Goal: Navigation & Orientation: Find specific page/section

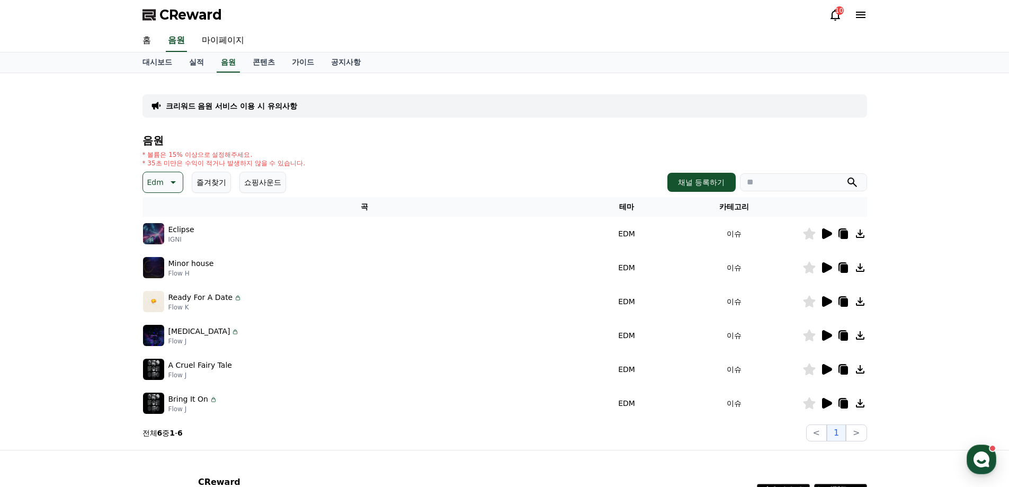
click at [832, 23] on div "CReward 10" at bounding box center [504, 15] width 741 height 30
click at [841, 17] on icon at bounding box center [835, 14] width 13 height 13
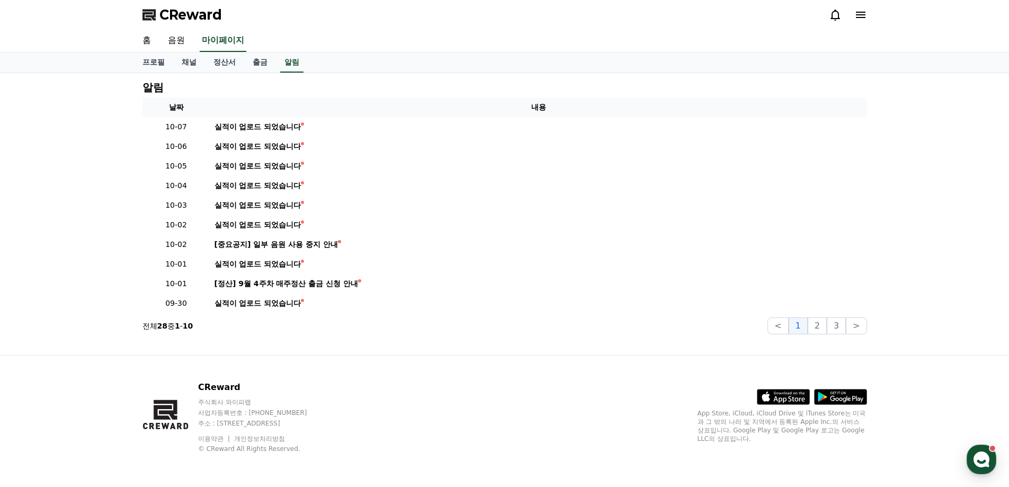
click at [838, 16] on icon at bounding box center [835, 15] width 10 height 11
click at [256, 62] on link "출금" at bounding box center [260, 62] width 32 height 20
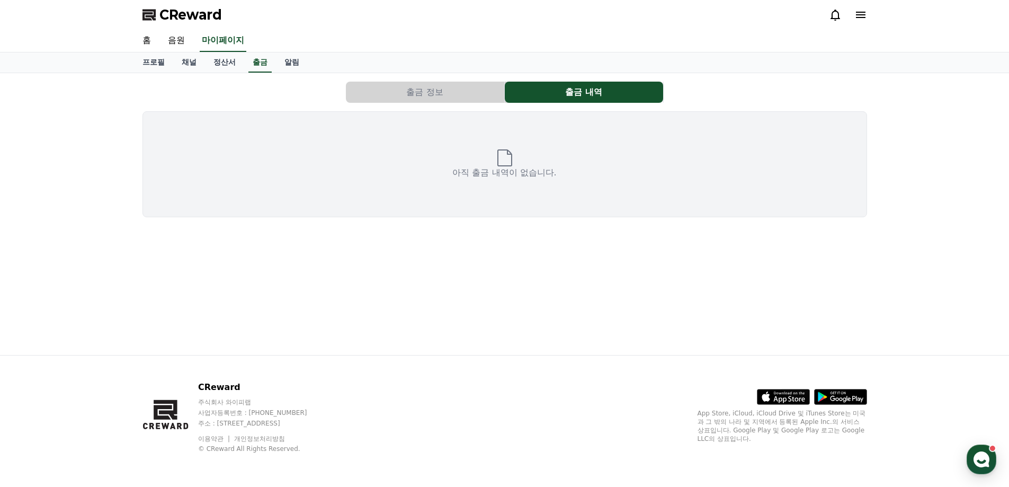
click at [397, 88] on button "출금 정보" at bounding box center [425, 92] width 158 height 21
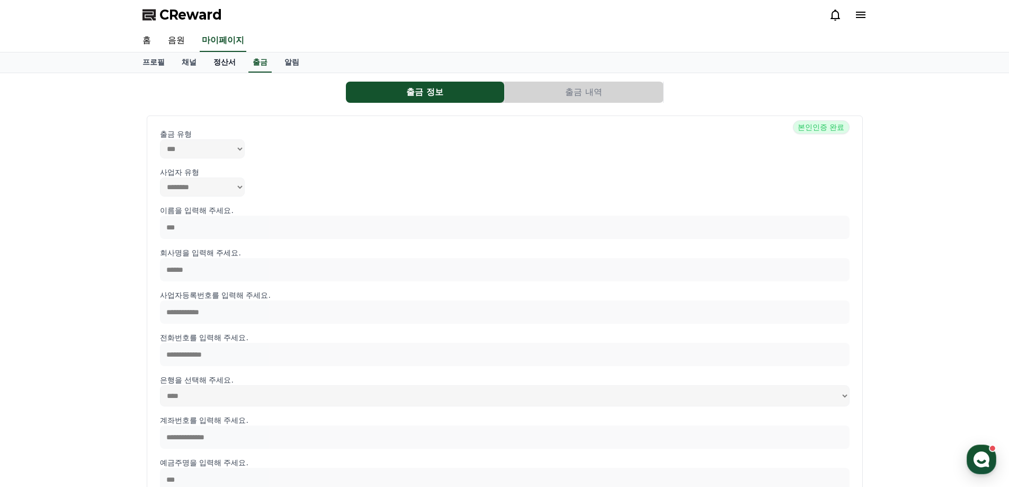
click at [227, 64] on link "정산서" at bounding box center [224, 62] width 39 height 20
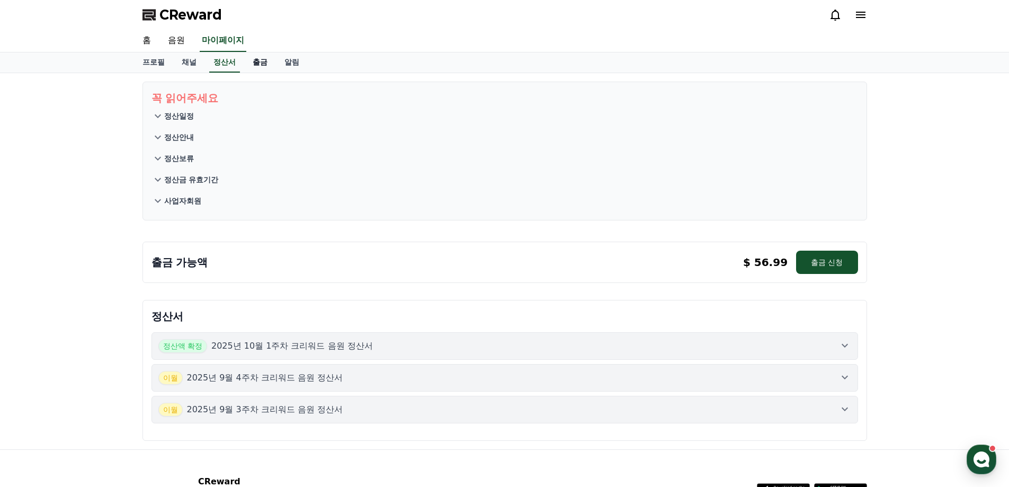
click at [258, 65] on link "출금" at bounding box center [260, 62] width 32 height 20
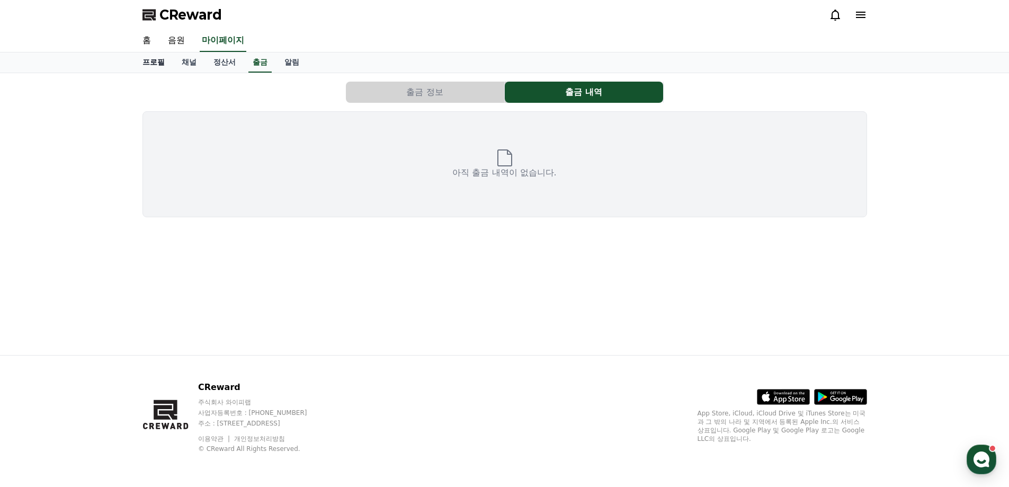
click at [163, 59] on link "프로필" at bounding box center [153, 62] width 39 height 20
select select "**********"
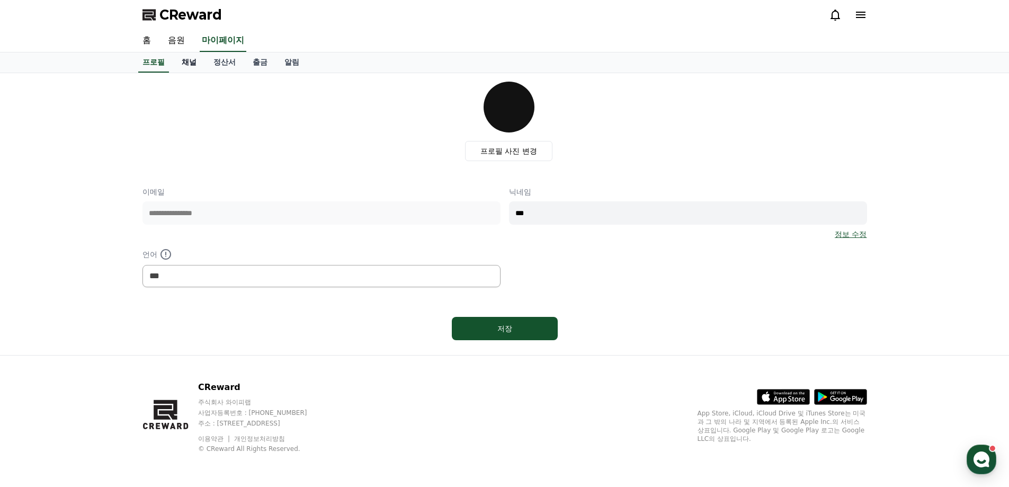
click at [183, 59] on link "채널" at bounding box center [189, 62] width 32 height 20
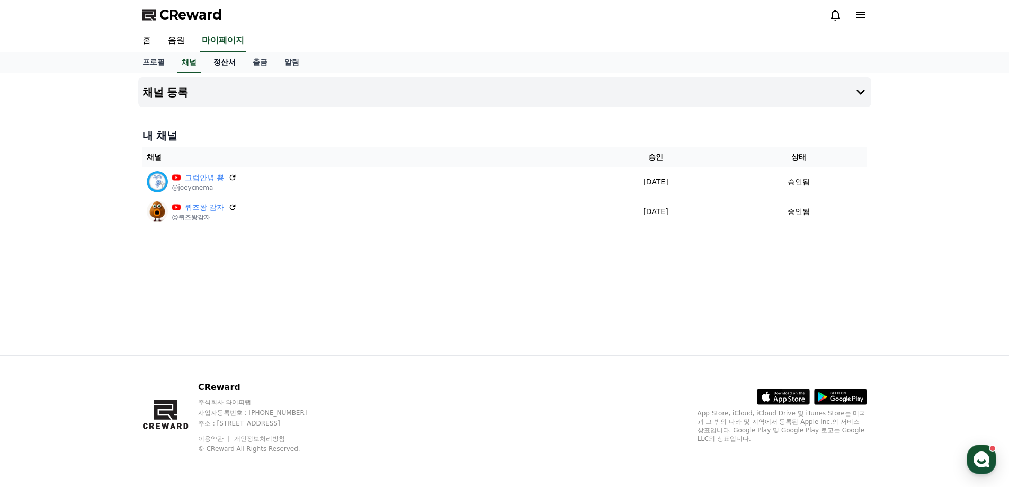
click at [220, 61] on link "정산서" at bounding box center [224, 62] width 39 height 20
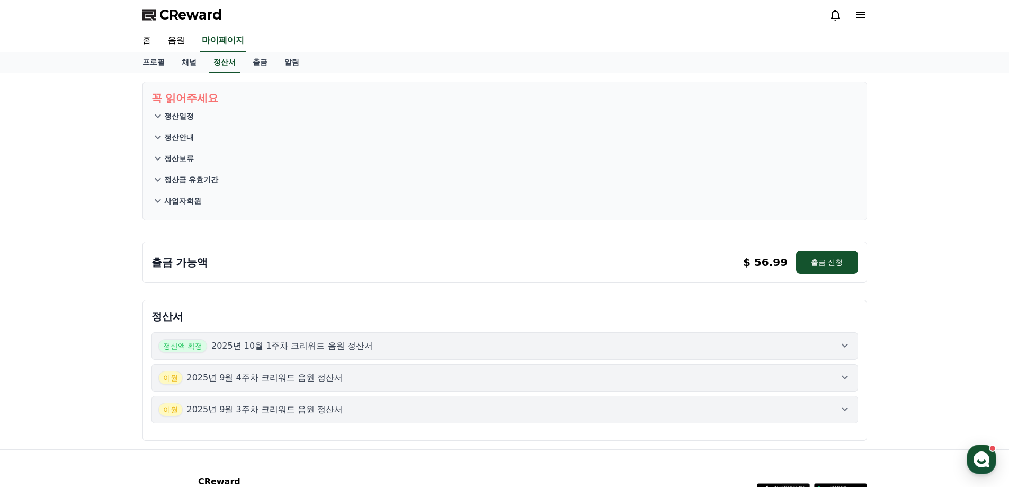
click at [186, 115] on p "정산일정" at bounding box center [179, 116] width 30 height 11
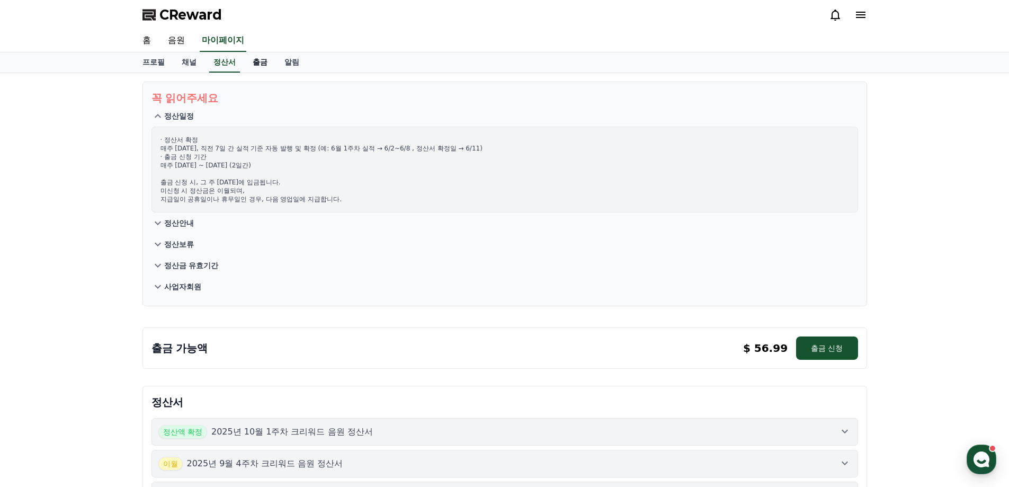
click at [263, 59] on link "출금" at bounding box center [260, 62] width 32 height 20
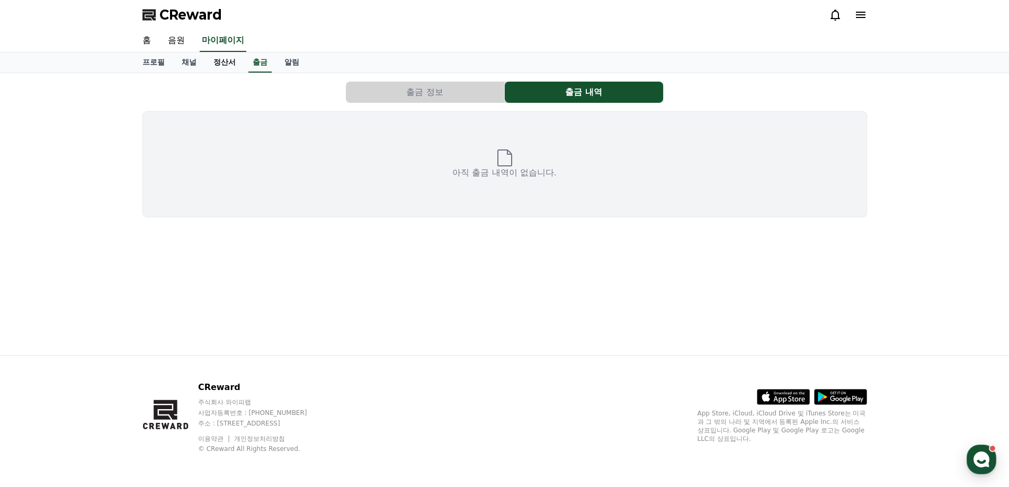
click at [229, 61] on link "정산서" at bounding box center [224, 62] width 39 height 20
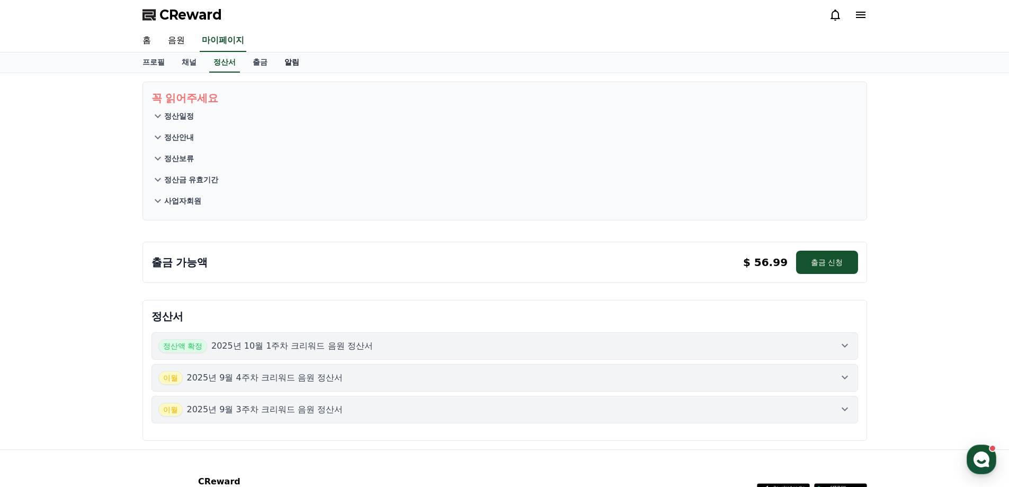
click at [296, 66] on link "알림" at bounding box center [292, 62] width 32 height 20
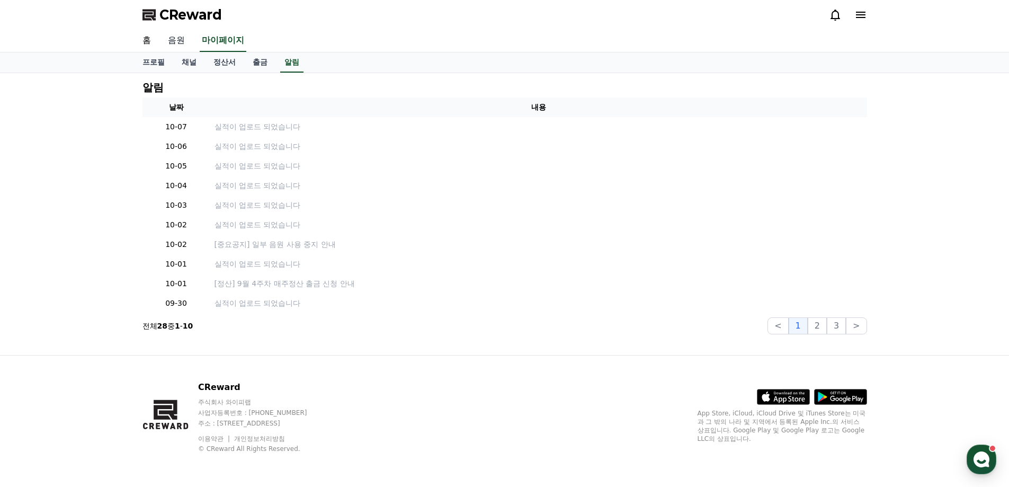
click at [180, 37] on link "음원" at bounding box center [176, 41] width 34 height 22
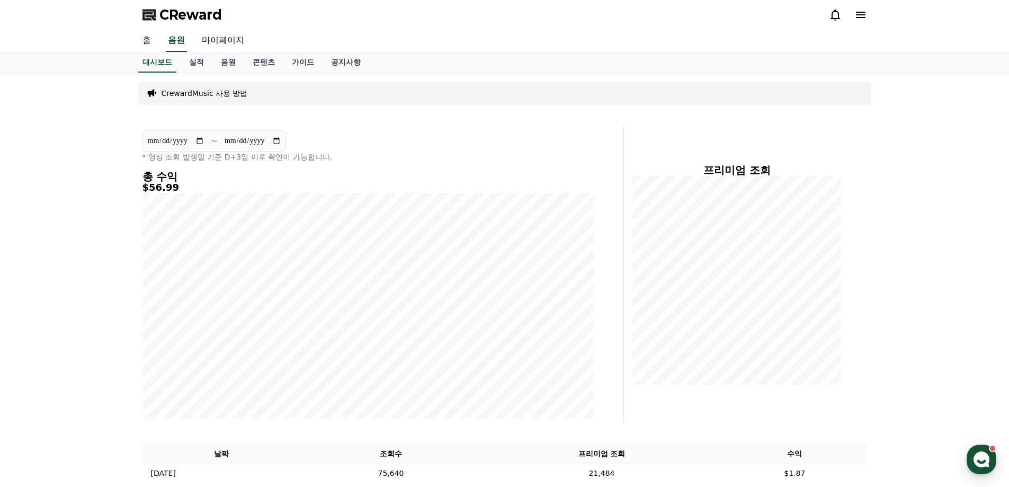
click at [146, 41] on link "홈" at bounding box center [146, 41] width 25 height 22
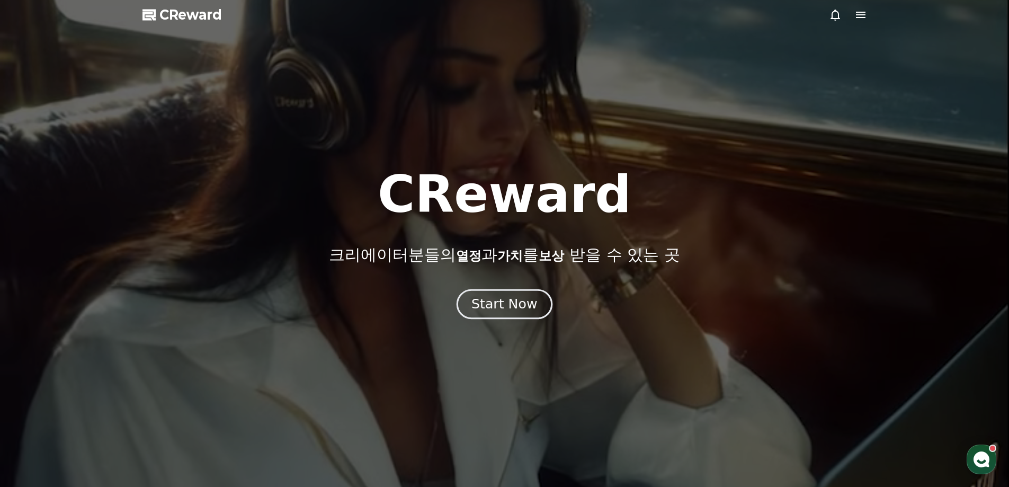
click at [487, 306] on div "Start Now" at bounding box center [504, 304] width 66 height 18
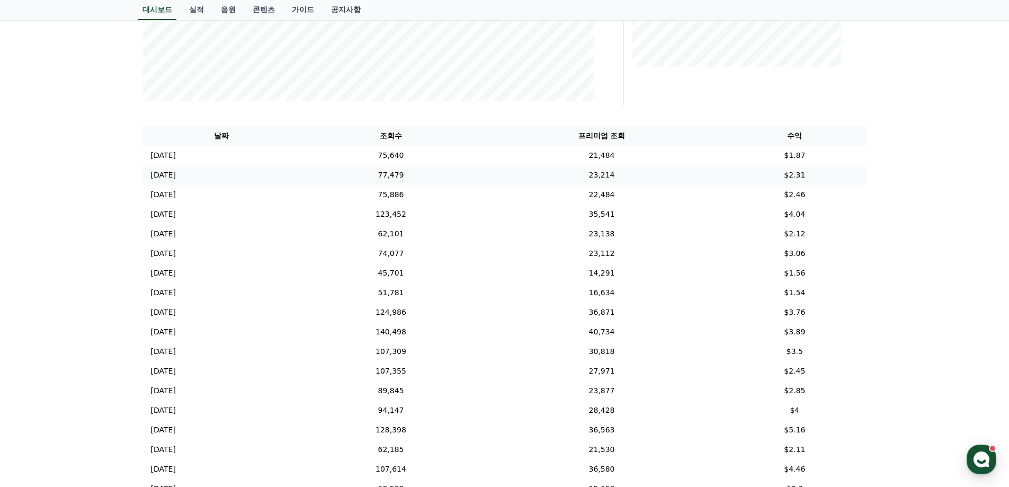
scroll to position [212, 0]
